Goal: Task Accomplishment & Management: Manage account settings

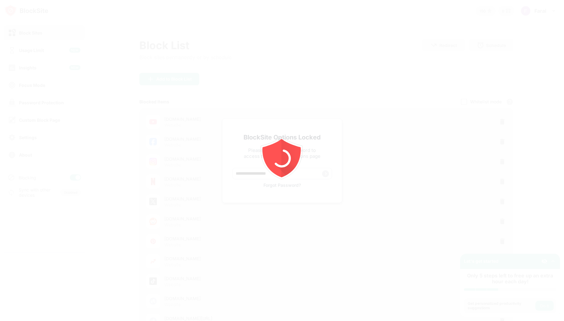
click at [264, 173] on icon "animation" at bounding box center [282, 161] width 112 height 112
click at [263, 173] on icon "animation" at bounding box center [282, 161] width 112 height 112
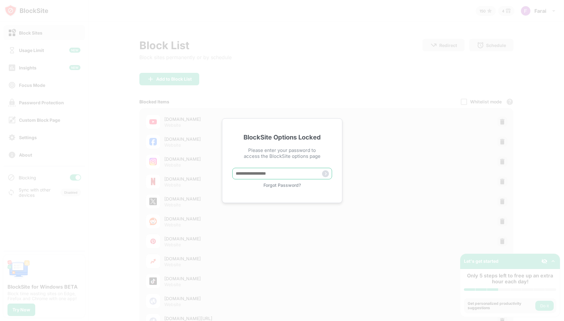
click at [263, 173] on input "text" at bounding box center [282, 174] width 100 height 12
click at [262, 173] on input "text" at bounding box center [282, 174] width 100 height 12
type input "*****"
click at [284, 184] on div "Forgot Password?" at bounding box center [282, 185] width 100 height 5
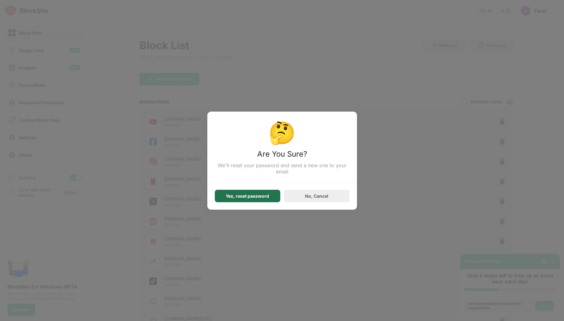
click at [259, 196] on div "Yes, reset password" at bounding box center [247, 196] width 43 height 5
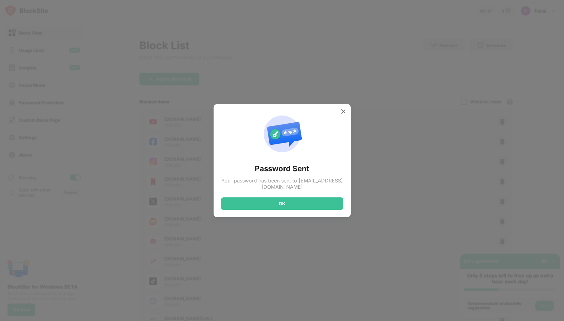
click at [292, 201] on div "OK" at bounding box center [282, 204] width 122 height 12
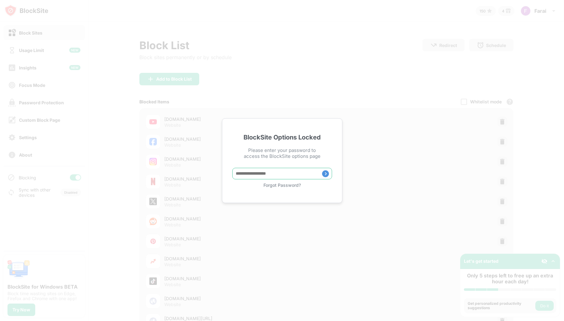
click at [274, 171] on input "text" at bounding box center [282, 174] width 100 height 12
type input "*****"
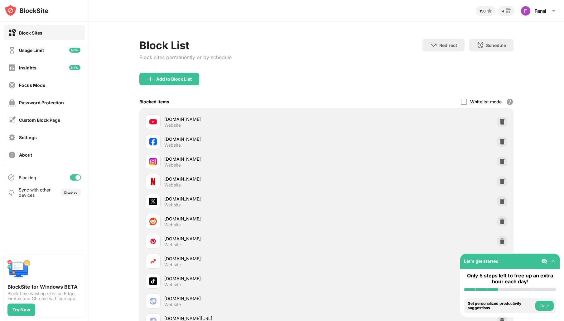
click at [75, 177] on div at bounding box center [77, 177] width 5 height 5
